Goal: Find specific page/section: Find specific page/section

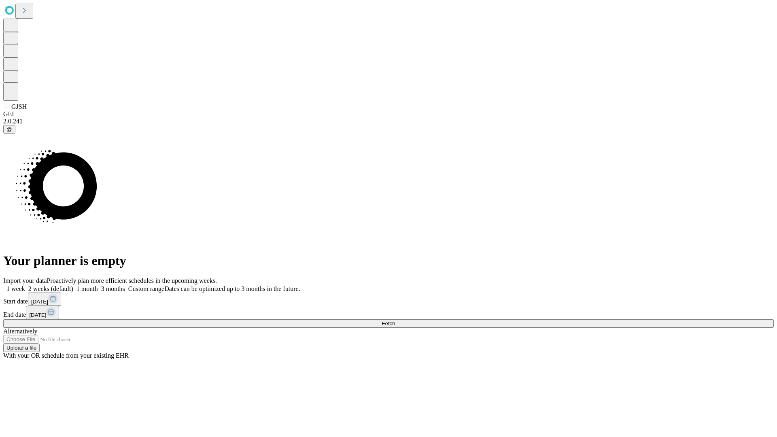
click at [395, 320] on span "Fetch" at bounding box center [388, 323] width 13 height 6
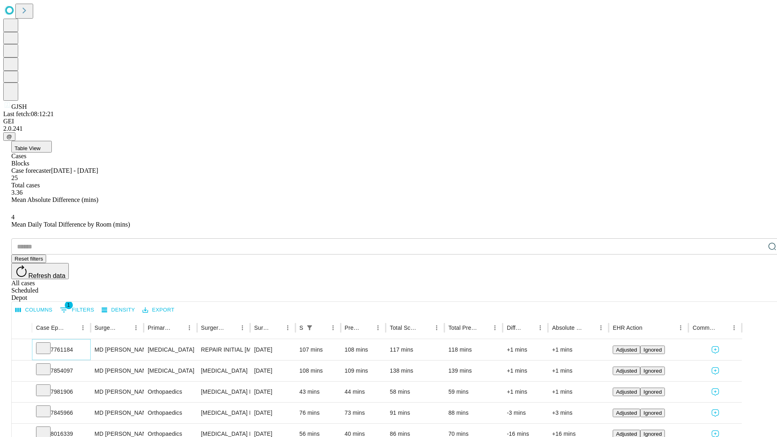
click at [47, 343] on icon at bounding box center [43, 347] width 8 height 8
